Goal: Information Seeking & Learning: Learn about a topic

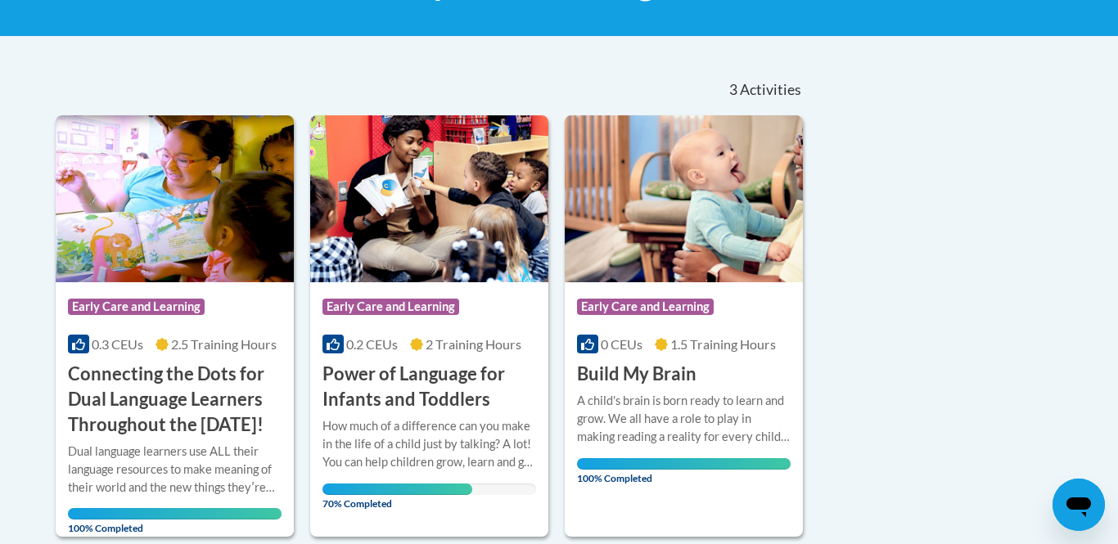
scroll to position [327, 0]
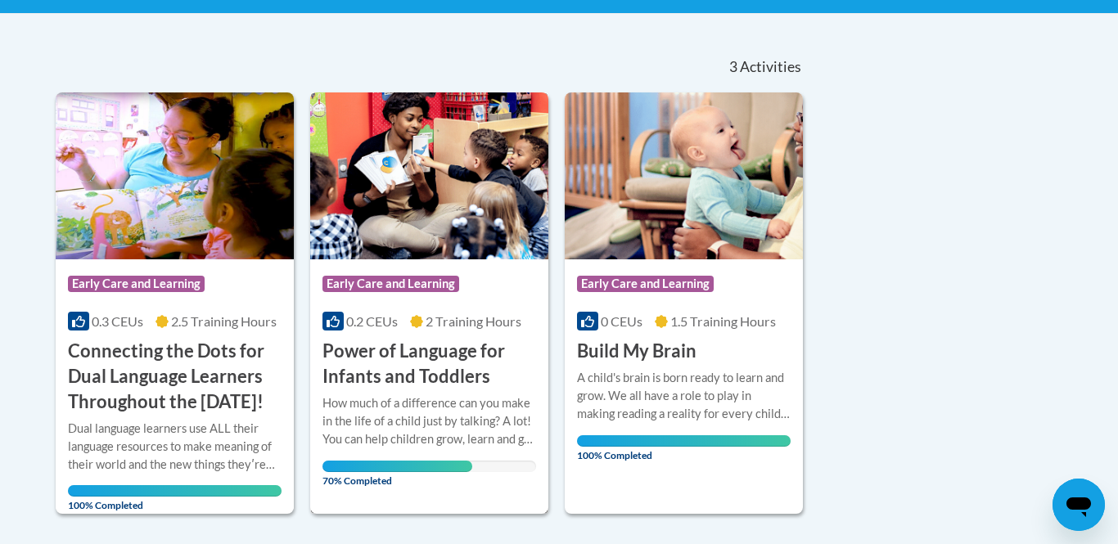
click at [478, 399] on div "How much of a difference can you make in the life of a child just by talking? A…" at bounding box center [429, 421] width 214 height 54
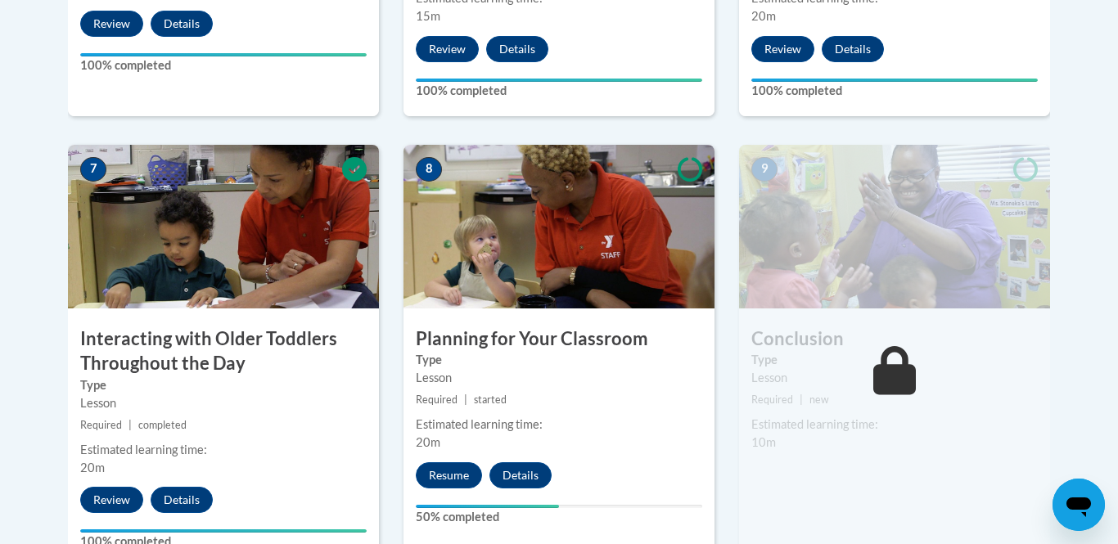
scroll to position [1342, 0]
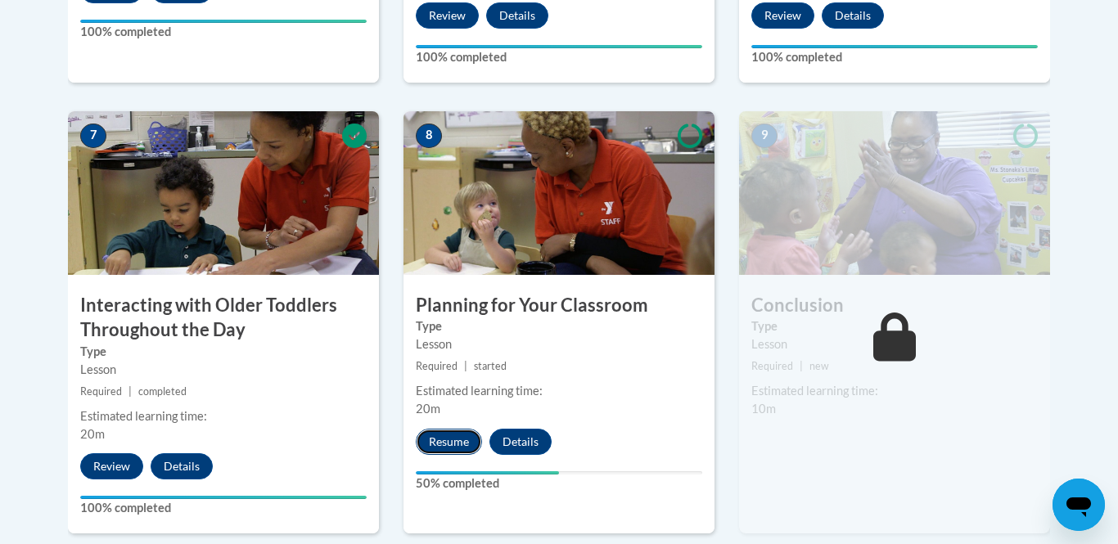
click at [455, 429] on button "Resume" at bounding box center [449, 442] width 66 height 26
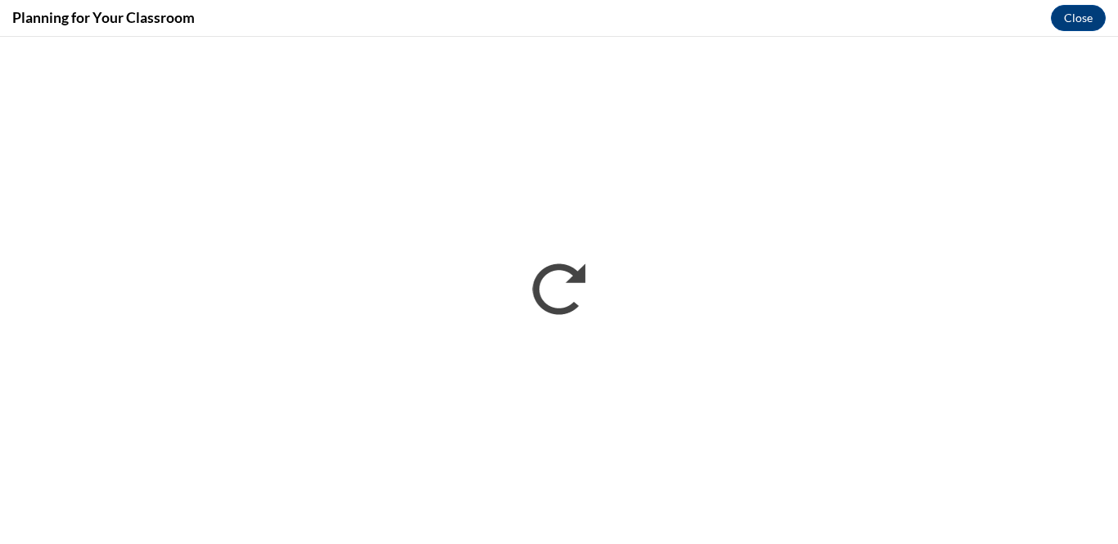
scroll to position [0, 0]
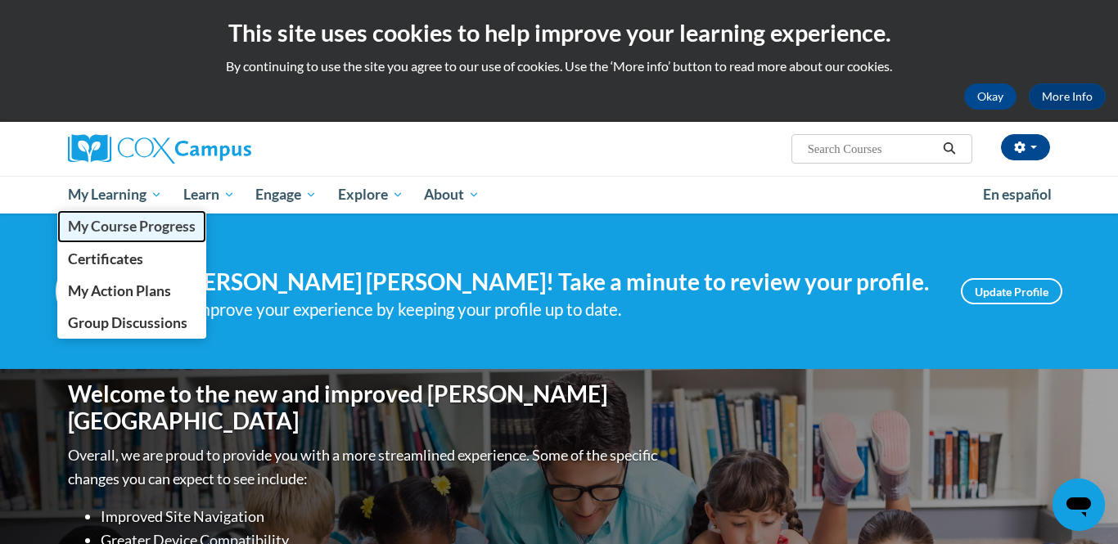
click at [105, 227] on span "My Course Progress" at bounding box center [132, 226] width 128 height 17
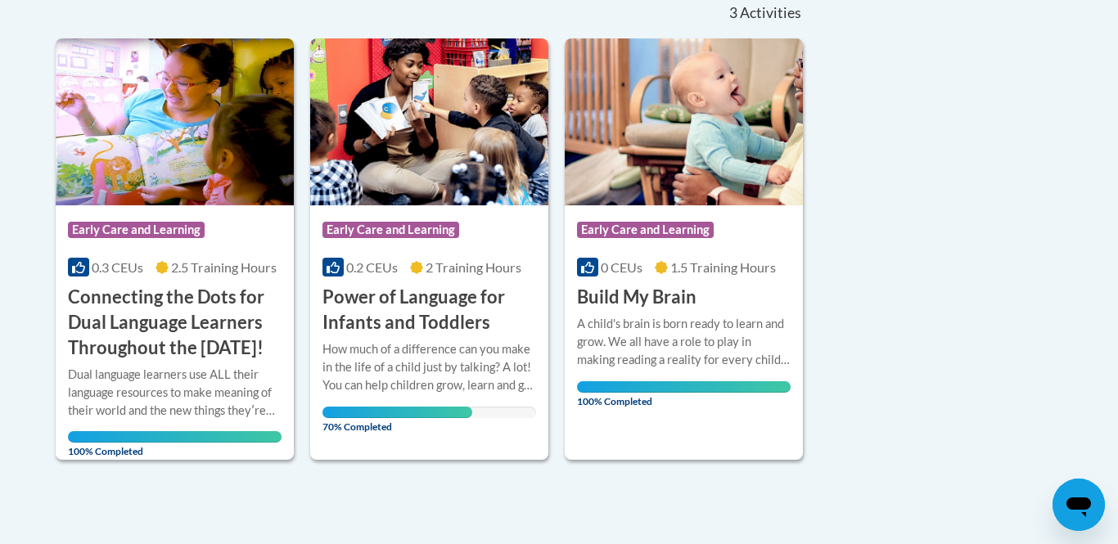
scroll to position [425, 0]
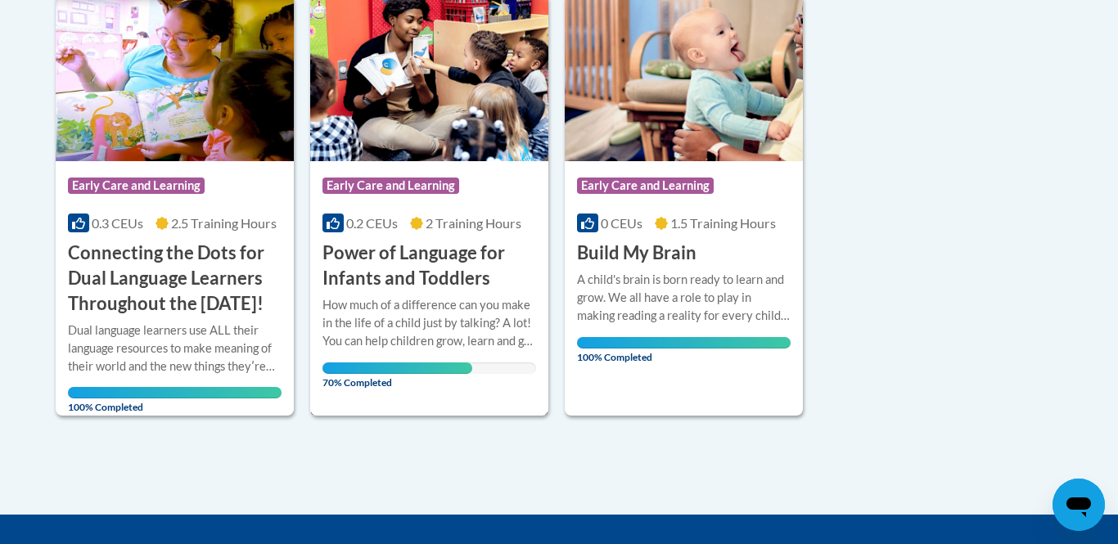
click at [391, 335] on div "How much of a difference can you make in the life of a child just by talking? A…" at bounding box center [429, 323] width 214 height 54
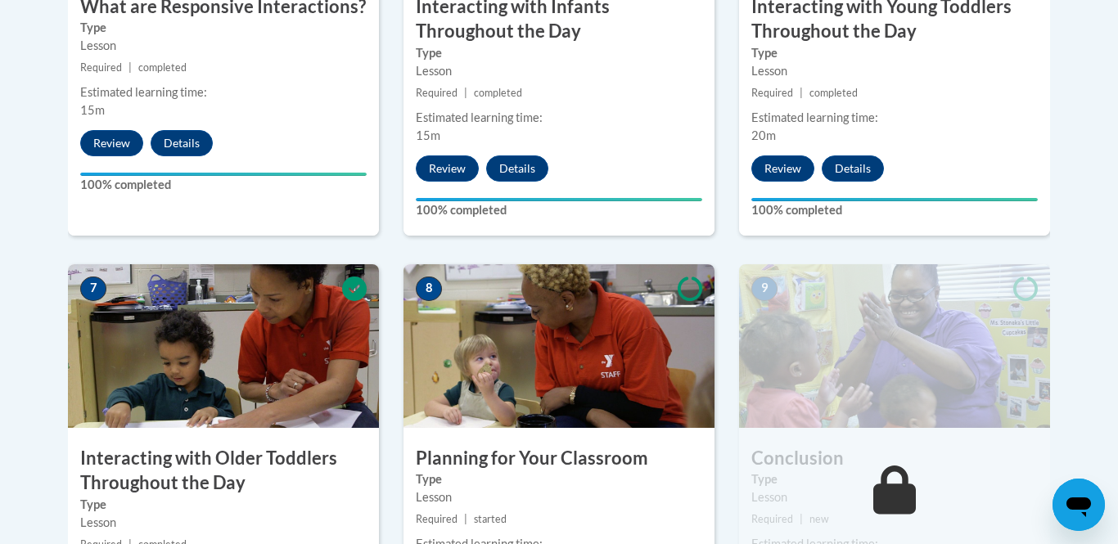
scroll to position [1309, 0]
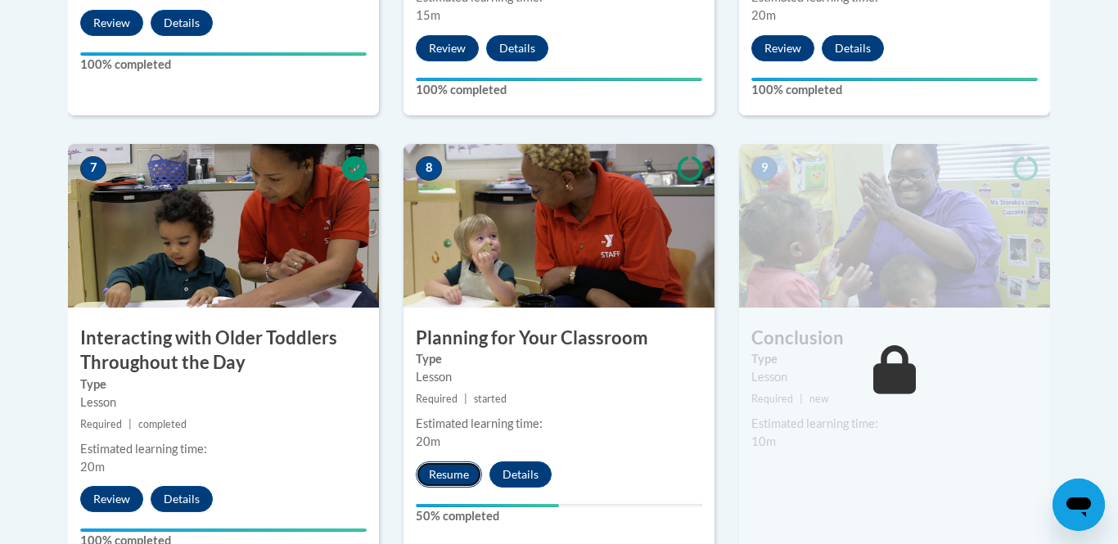
click at [460, 461] on button "Resume" at bounding box center [449, 474] width 66 height 26
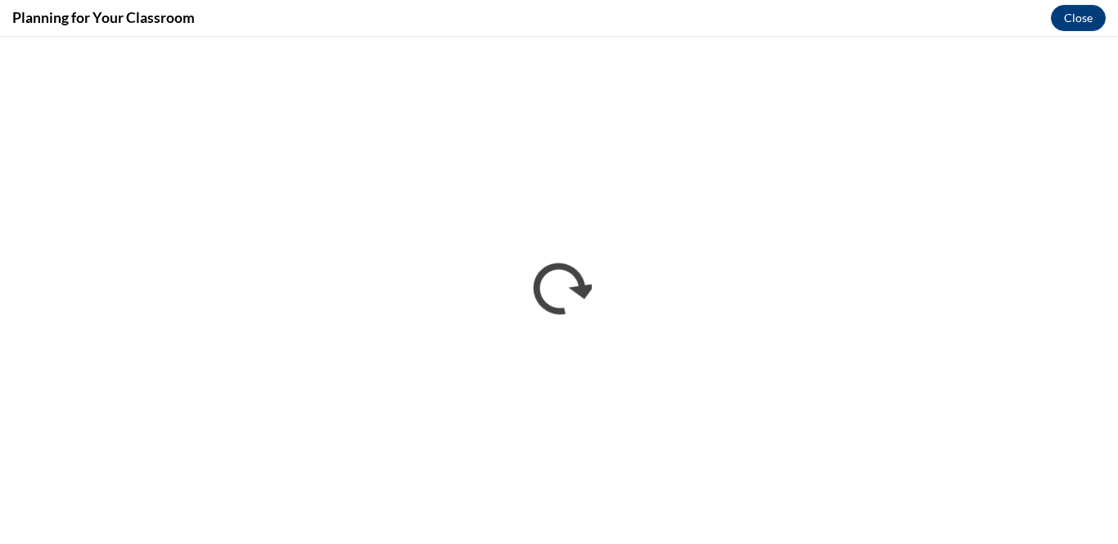
scroll to position [0, 0]
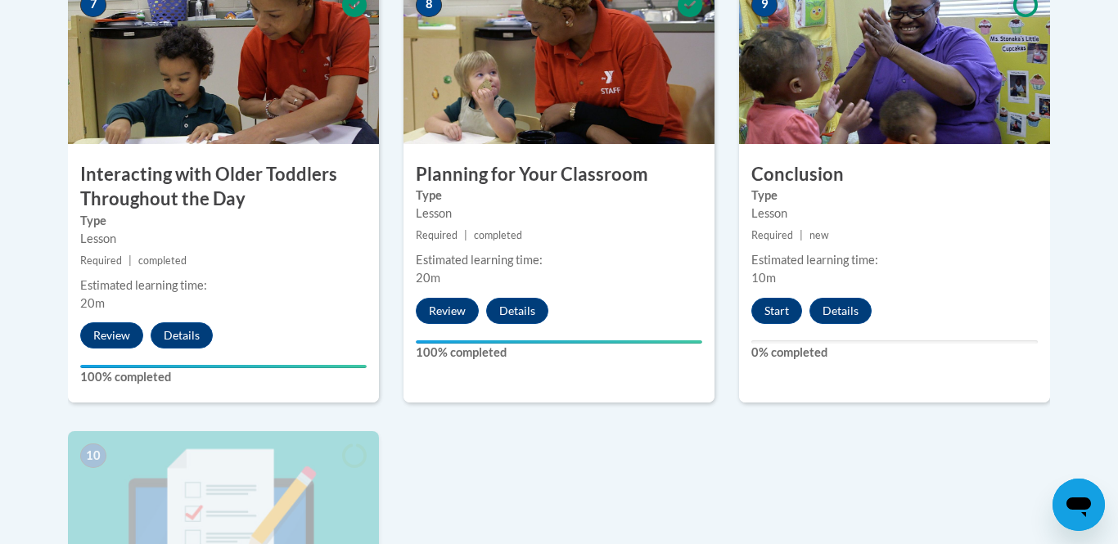
scroll to position [1440, 0]
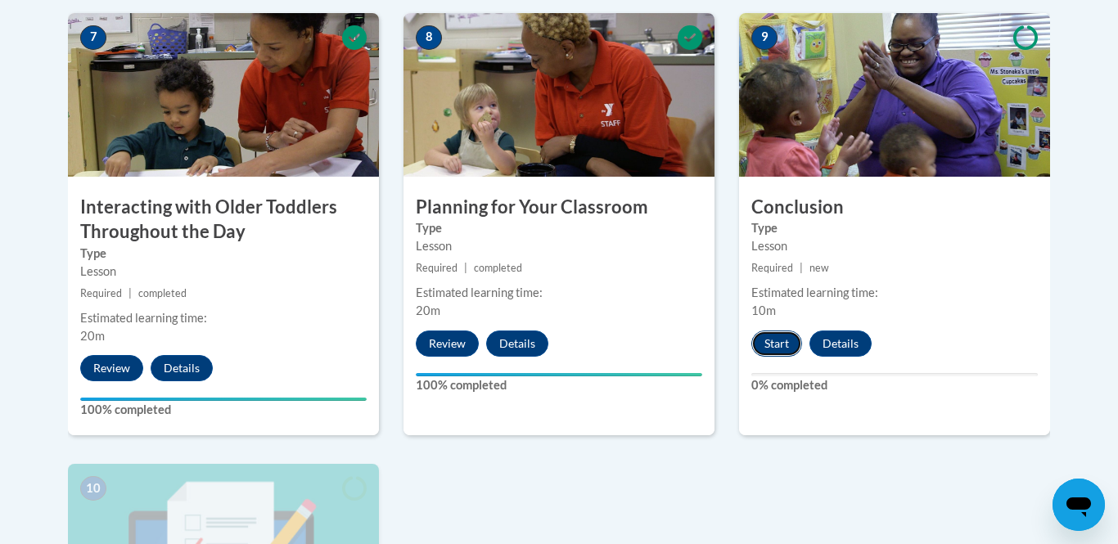
click at [772, 331] on button "Start" at bounding box center [776, 344] width 51 height 26
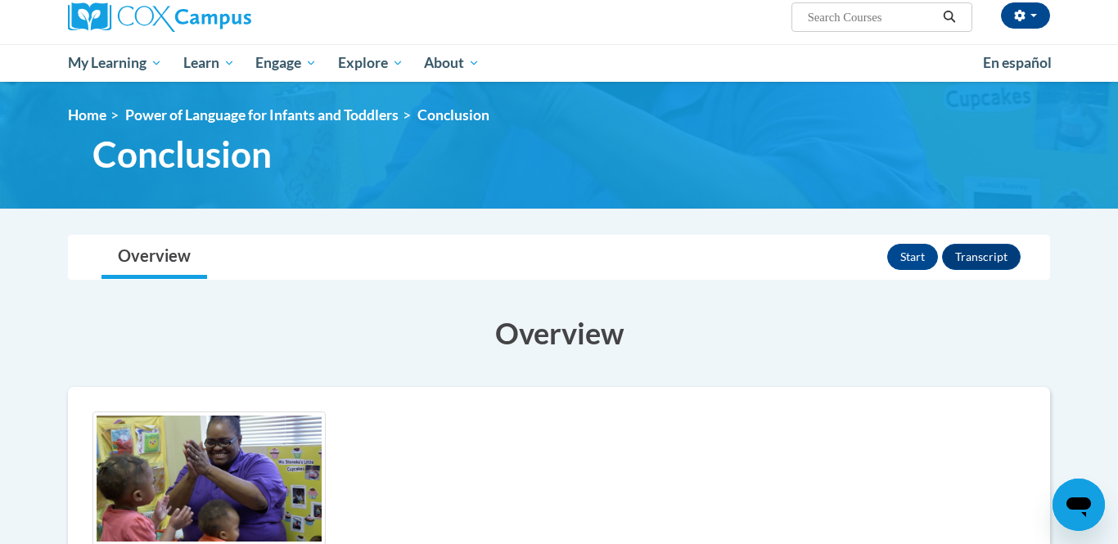
scroll to position [131, 0]
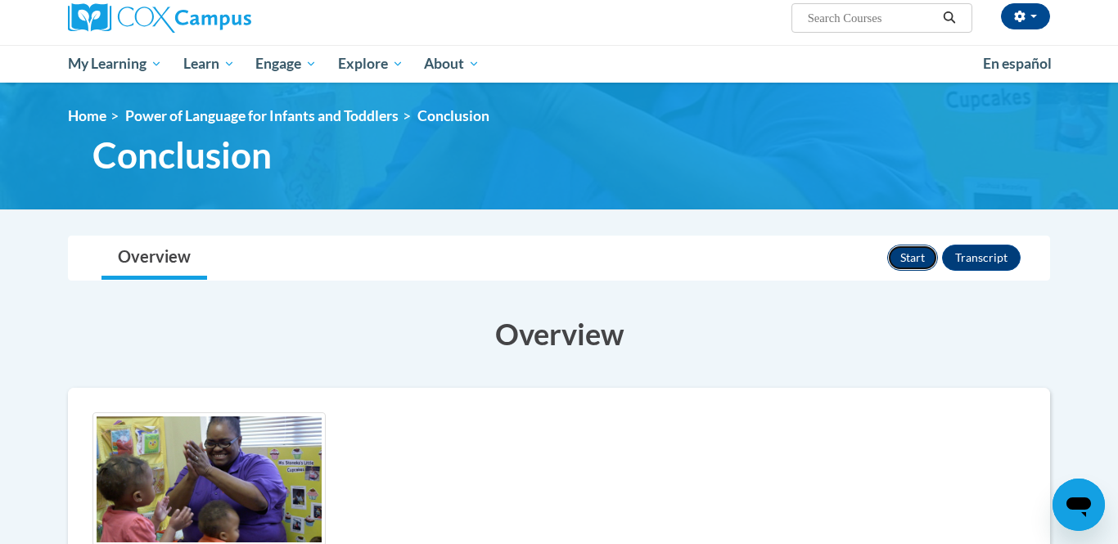
click at [907, 261] on button "Start" at bounding box center [912, 258] width 51 height 26
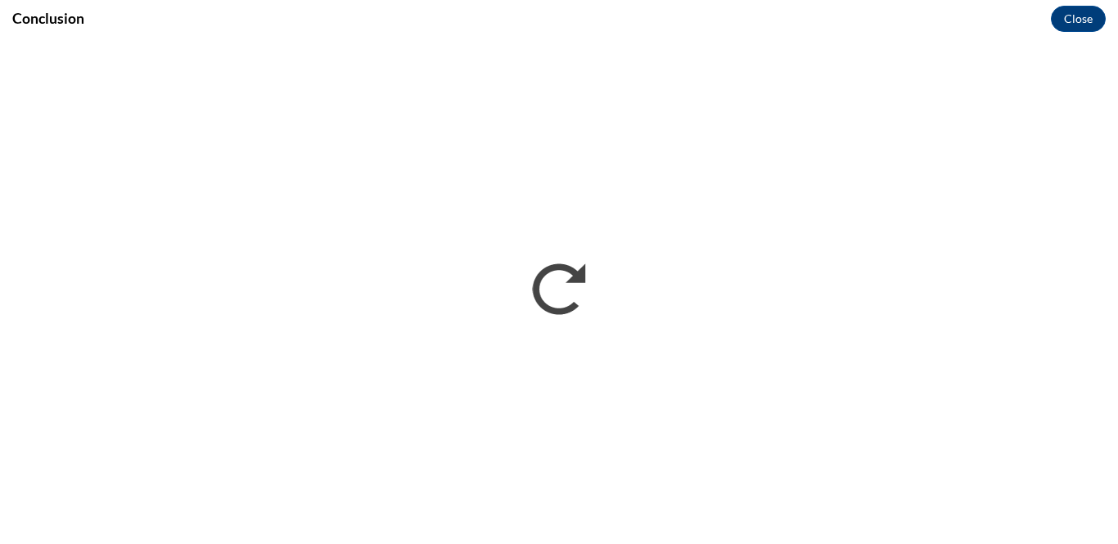
scroll to position [0, 0]
